Goal: Information Seeking & Learning: Learn about a topic

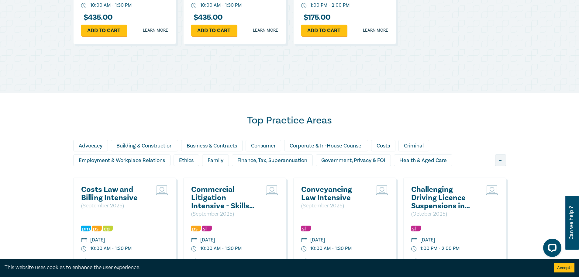
scroll to position [418, 0]
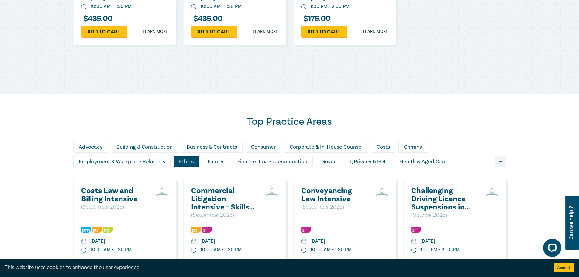
click at [185, 160] on div "Ethics" at bounding box center [186, 162] width 26 height 12
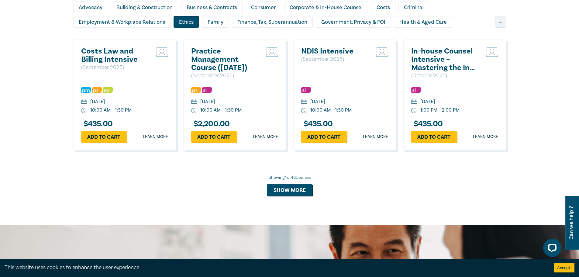
scroll to position [600, 0]
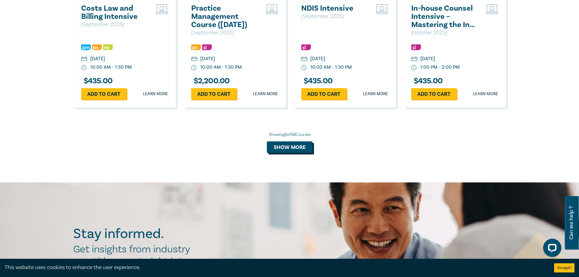
click at [282, 149] on button "Show more" at bounding box center [290, 147] width 46 height 12
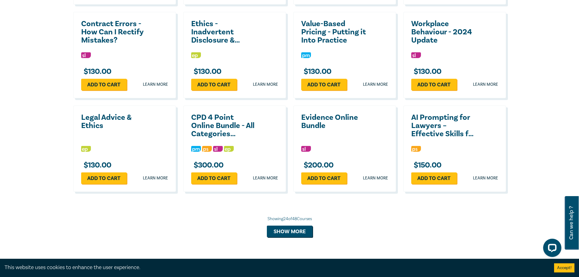
scroll to position [1056, 0]
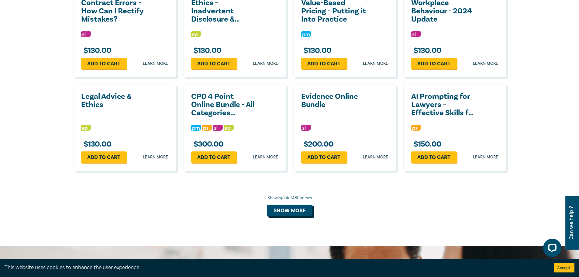
click at [300, 216] on button "Show more" at bounding box center [290, 210] width 46 height 12
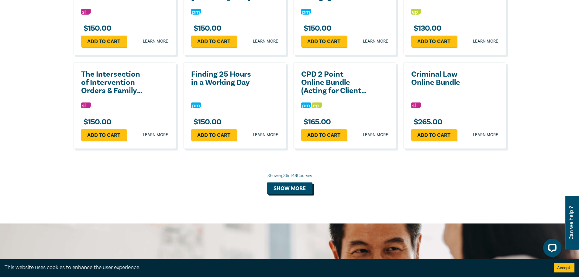
scroll to position [1360, 0]
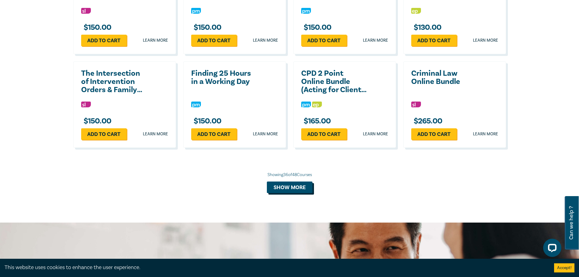
click at [293, 192] on button "Show more" at bounding box center [290, 187] width 46 height 12
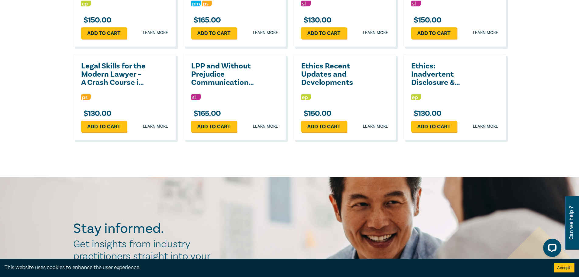
scroll to position [1648, 0]
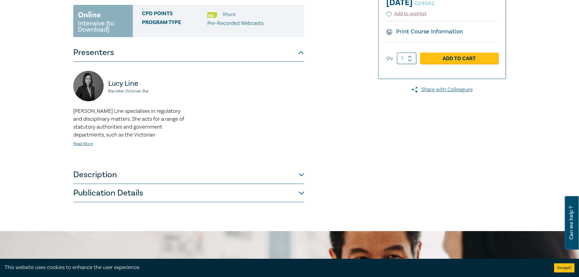
scroll to position [99, 0]
click at [300, 177] on button "Description" at bounding box center [188, 174] width 231 height 18
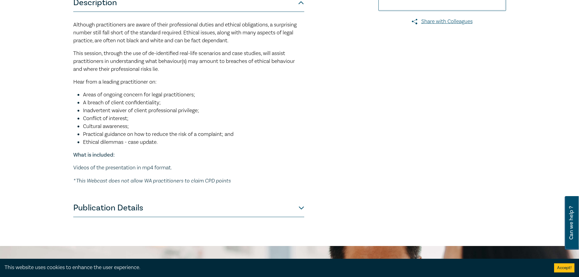
scroll to position [167, 0]
click at [246, 133] on li "Practical guidance on how to reduce the risk of a complaint; and" at bounding box center [193, 134] width 221 height 8
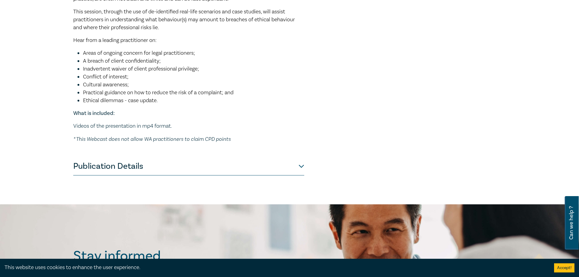
scroll to position [213, 0]
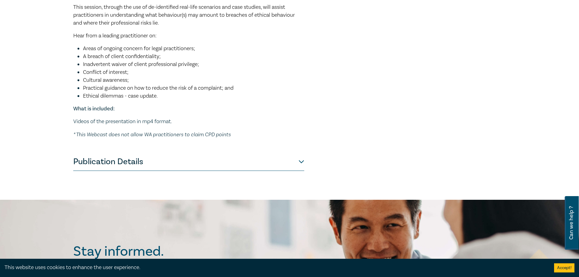
click at [269, 164] on button "Publication Details" at bounding box center [188, 162] width 231 height 18
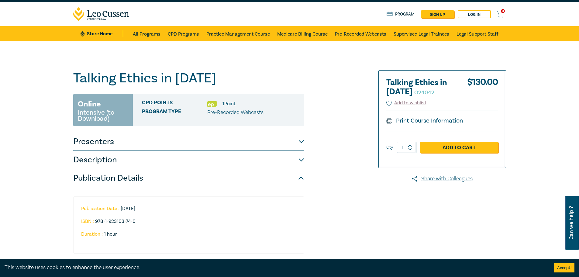
scroll to position [8, 0]
